Goal: Task Accomplishment & Management: Use online tool/utility

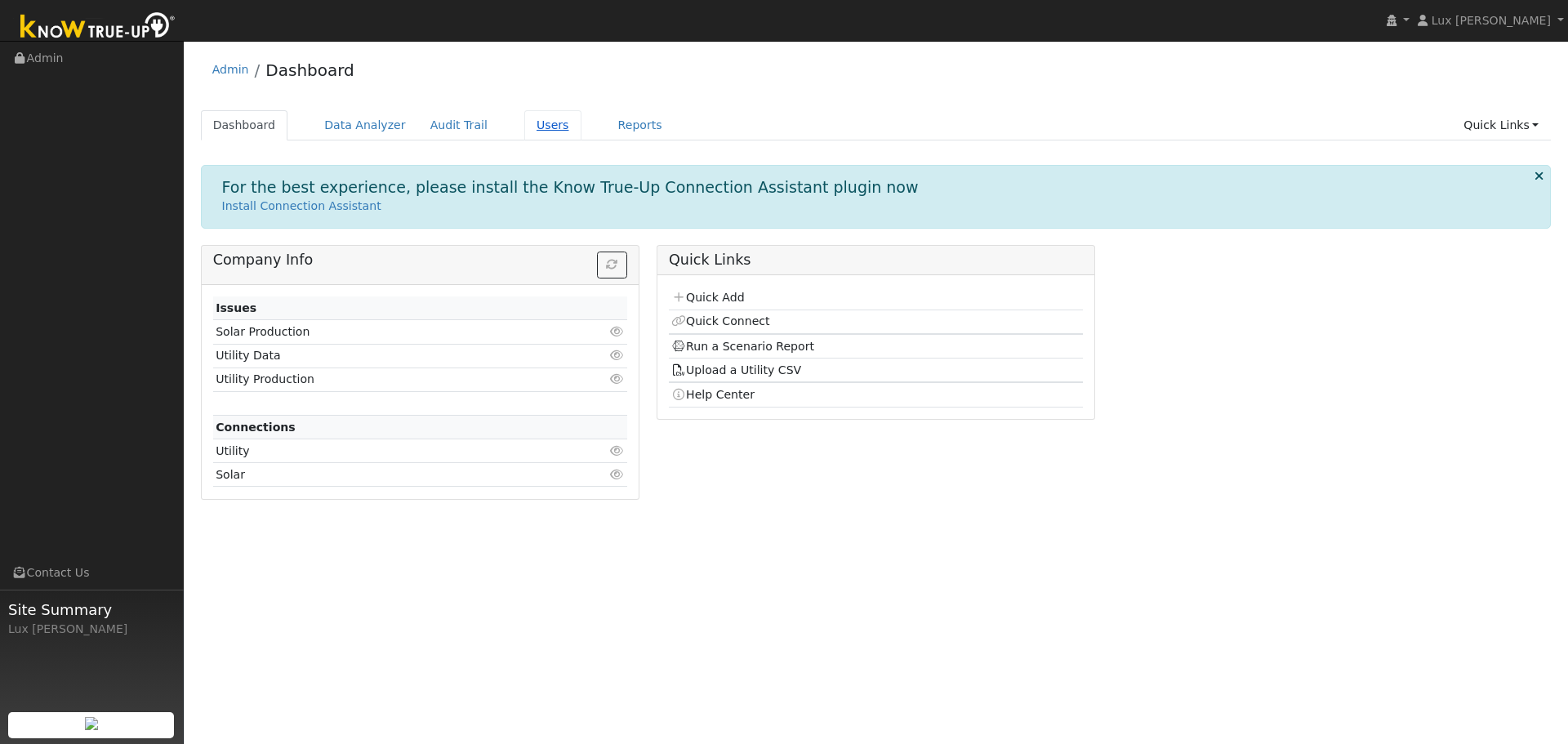
click at [538, 129] on link "Users" at bounding box center [553, 125] width 57 height 31
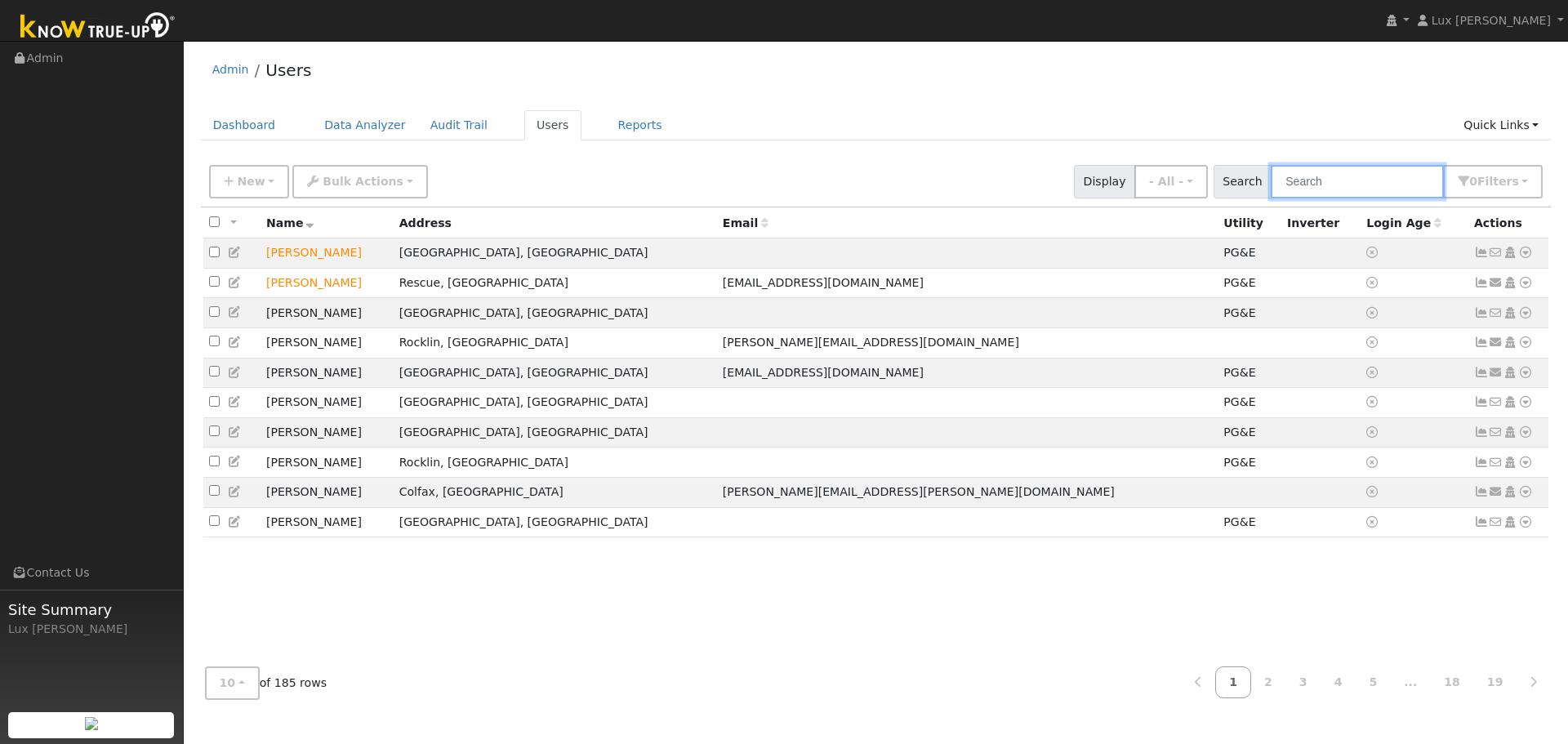
click at [1356, 180] on input "text" at bounding box center [1357, 182] width 173 height 33
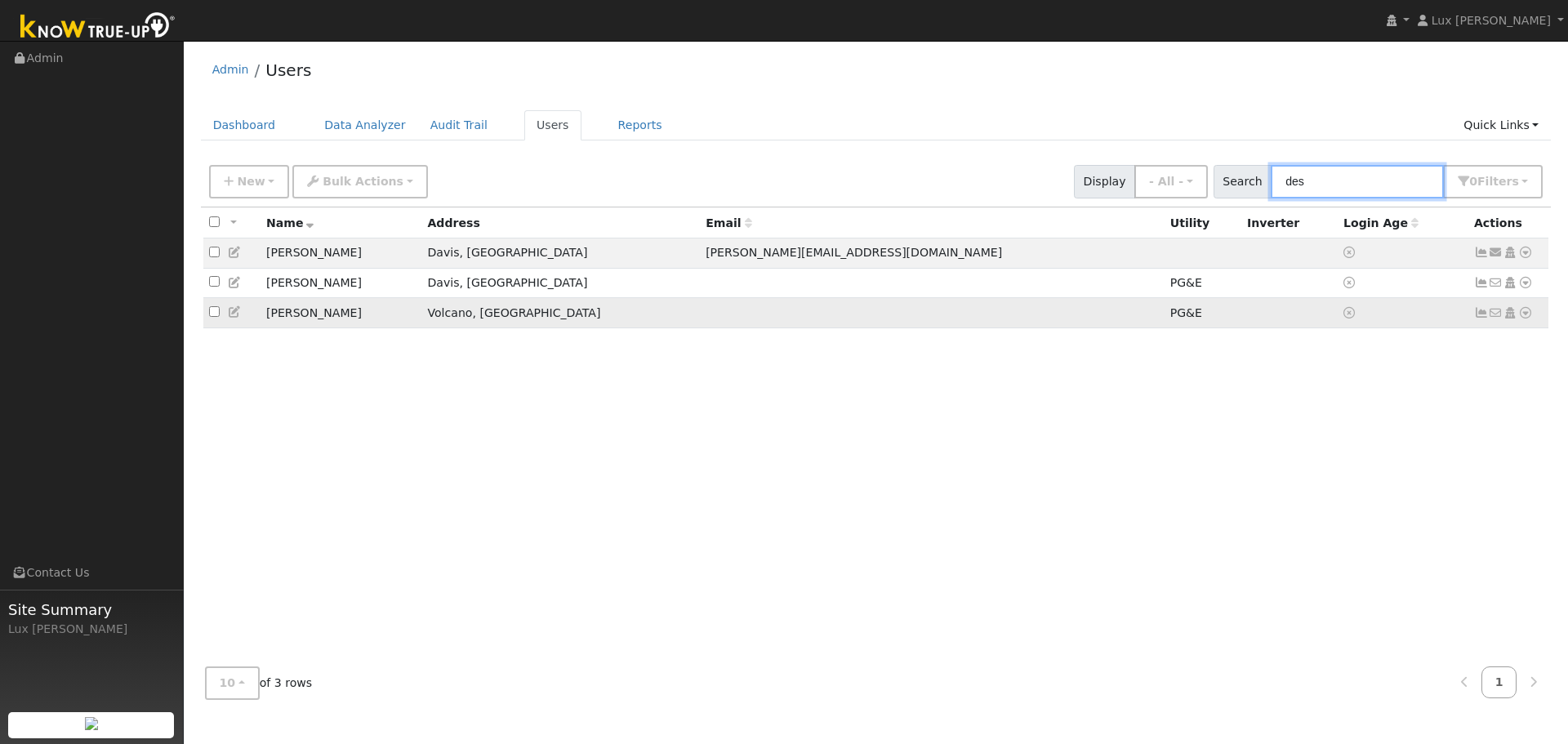
type input "des"
click at [1525, 313] on icon at bounding box center [1525, 313] width 15 height 12
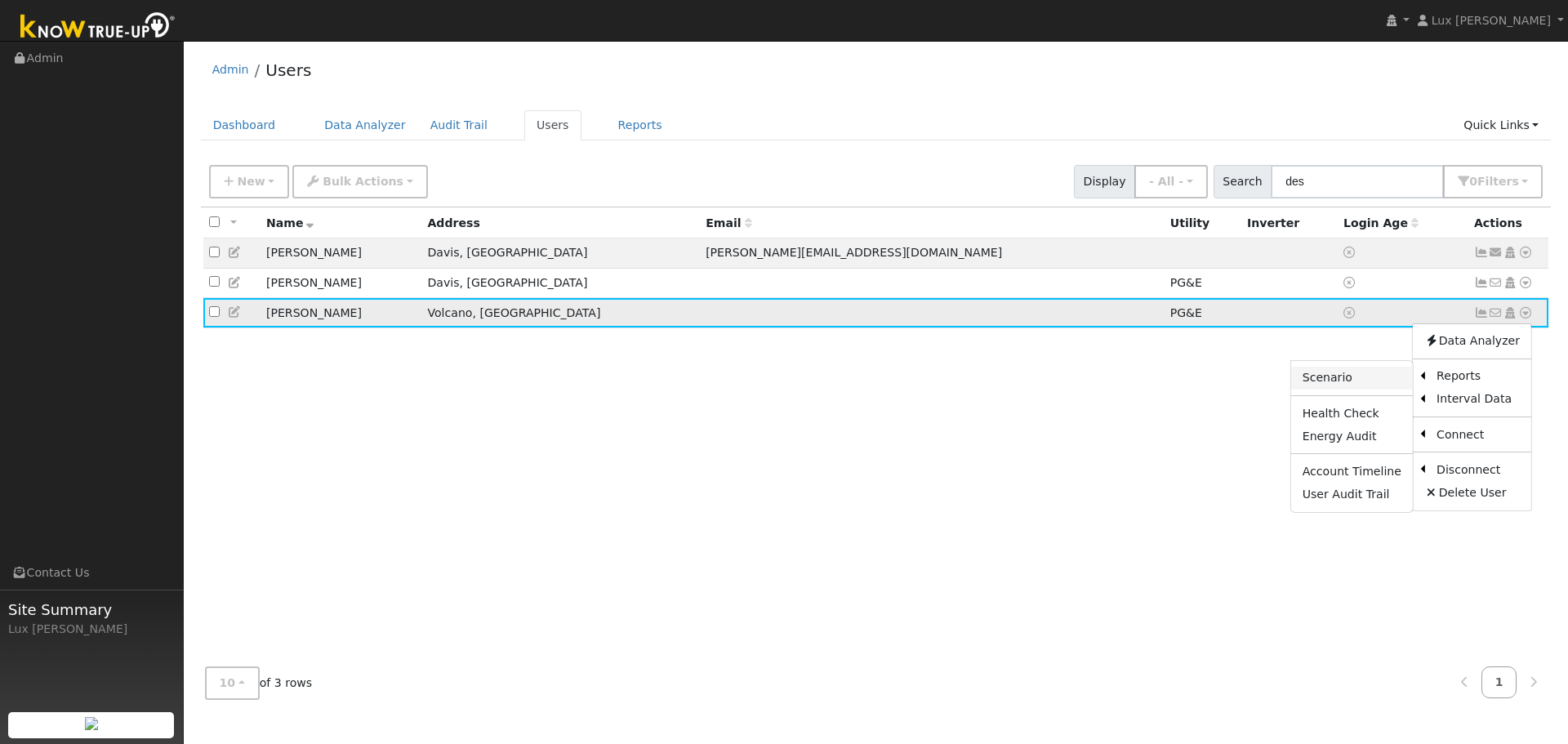
click at [1345, 390] on link "Scenario" at bounding box center [1352, 378] width 122 height 23
